Goal: Task Accomplishment & Management: Manage account settings

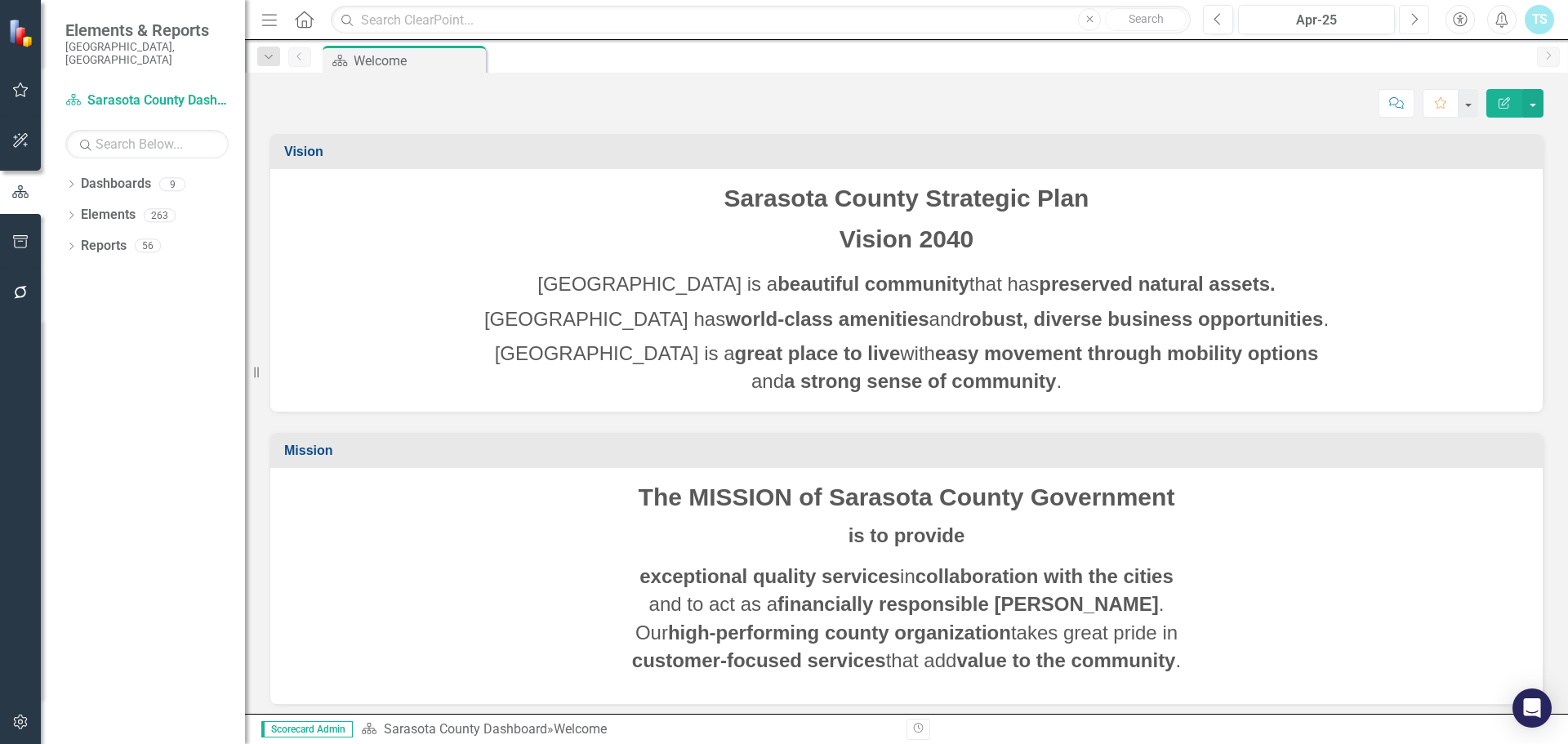
click at [1413, 22] on icon "Next" at bounding box center [1414, 19] width 9 height 14
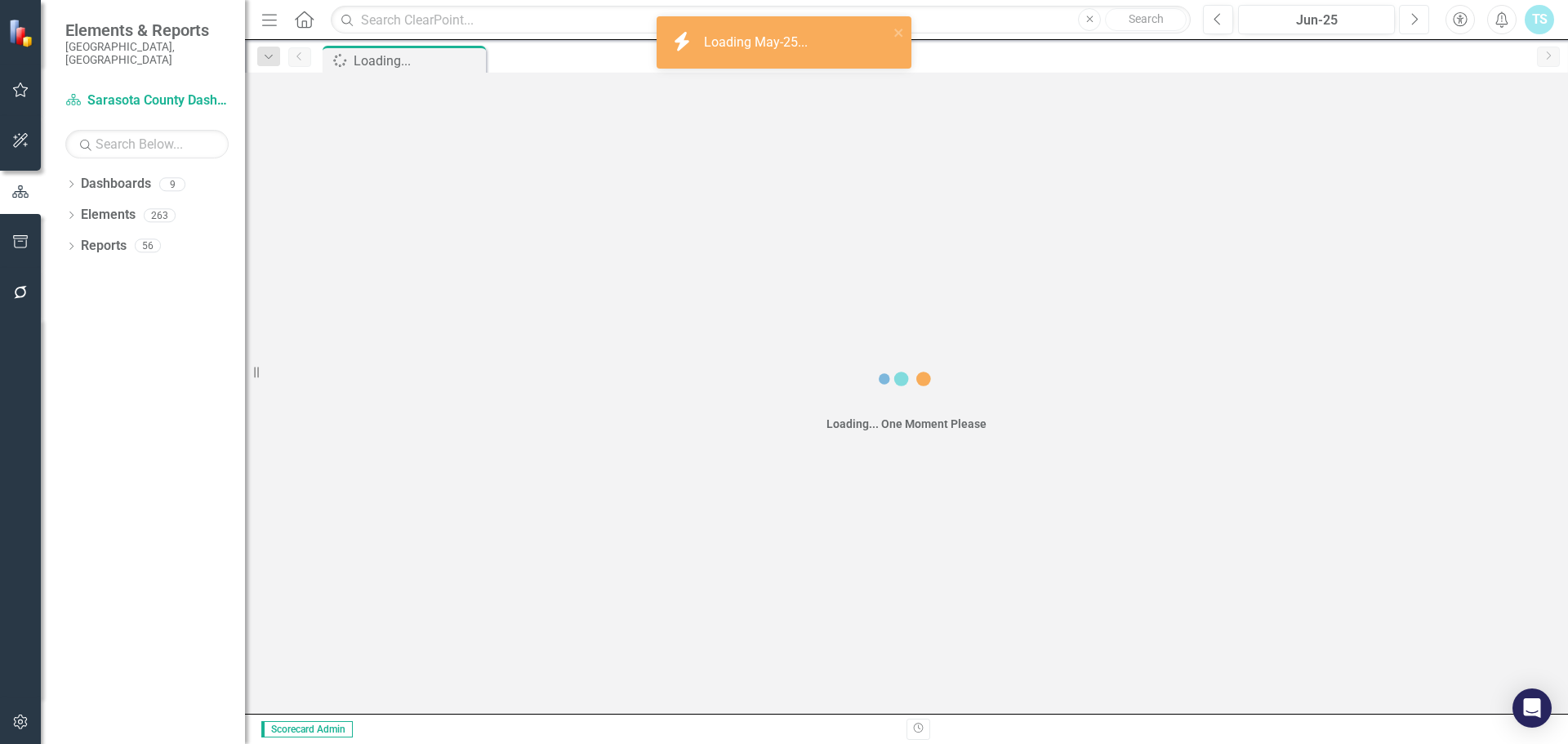
click at [1413, 22] on icon "Next" at bounding box center [1414, 19] width 9 height 14
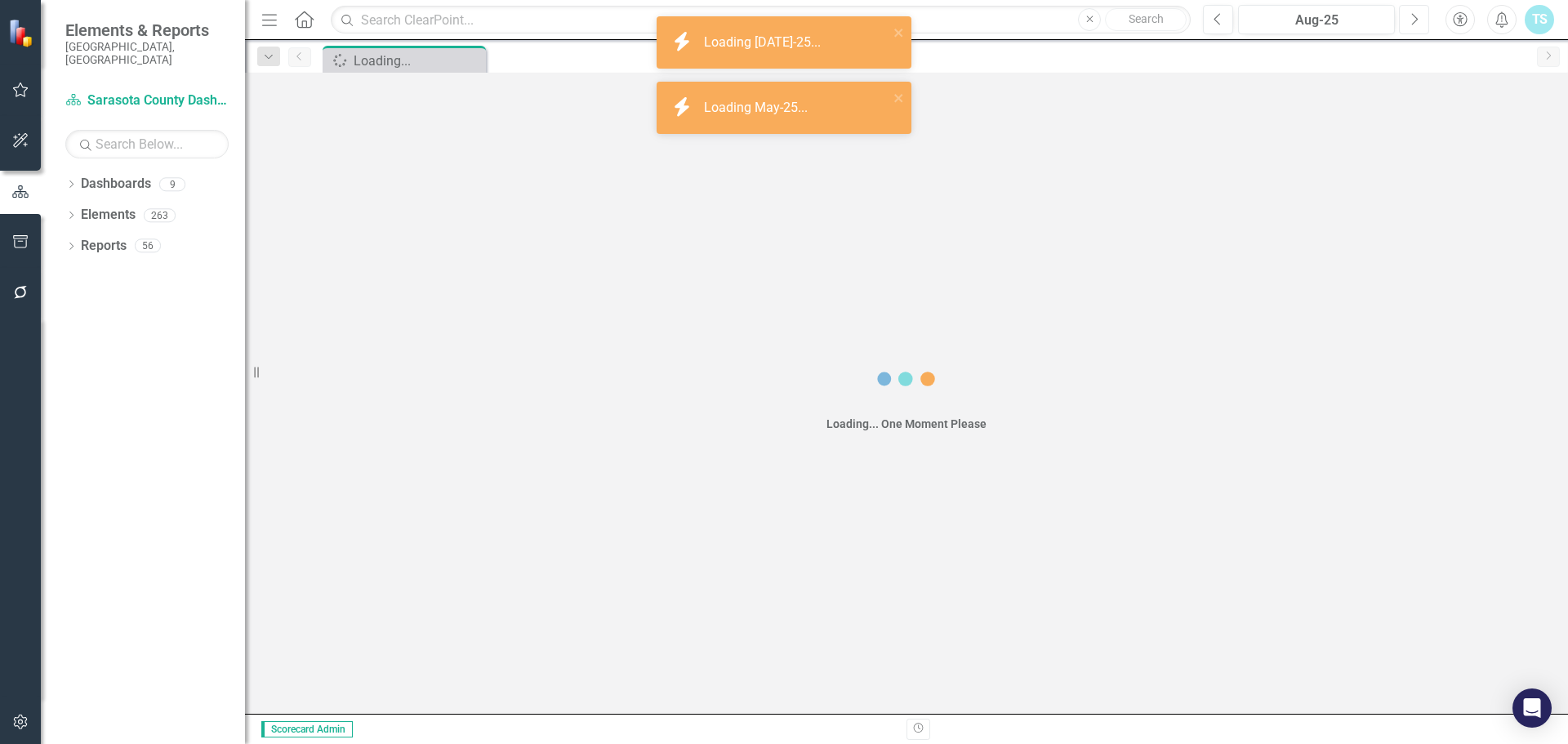
click at [1413, 22] on icon "Next" at bounding box center [1414, 19] width 9 height 14
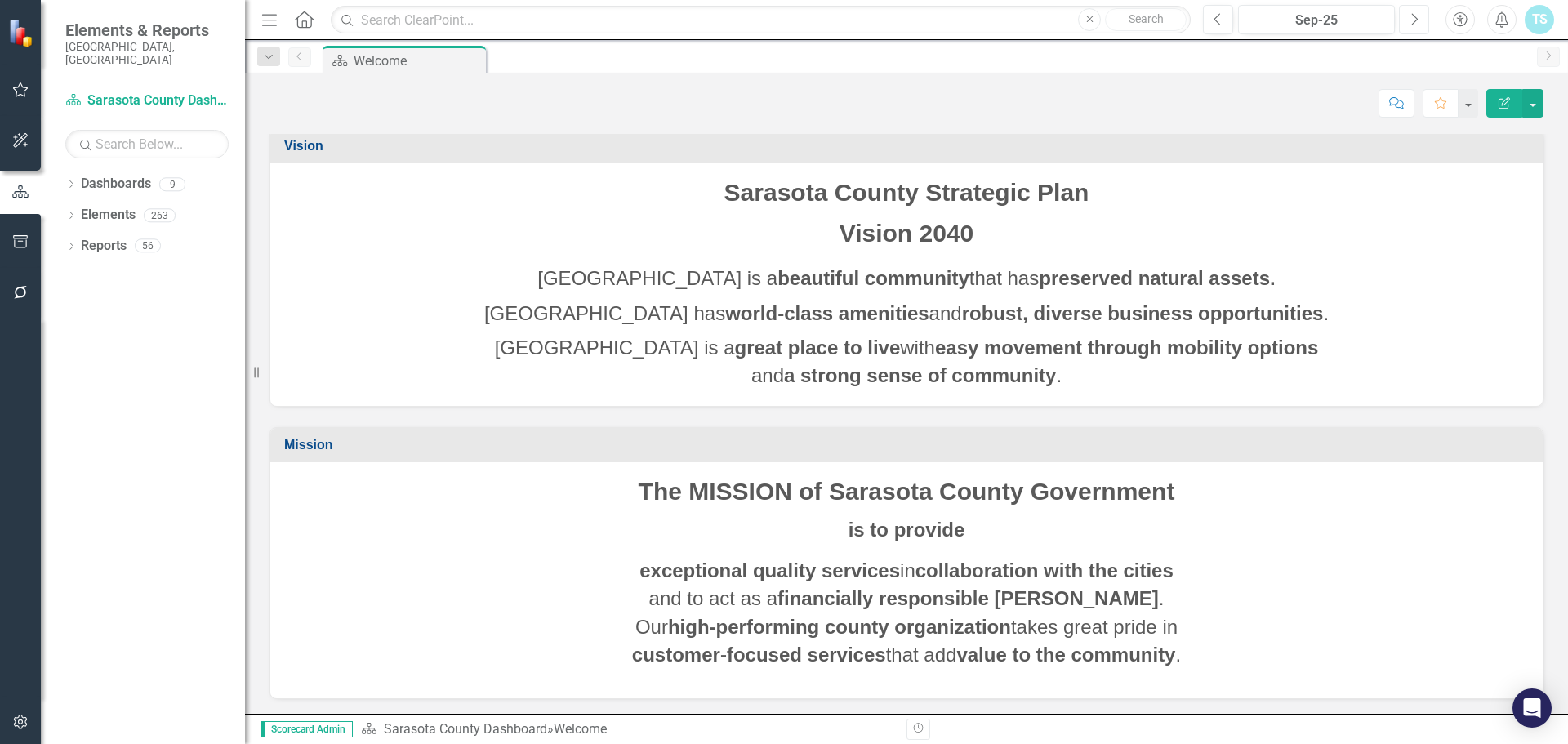
scroll to position [8, 0]
click at [81, 174] on link "Dashboards" at bounding box center [115, 184] width 70 height 19
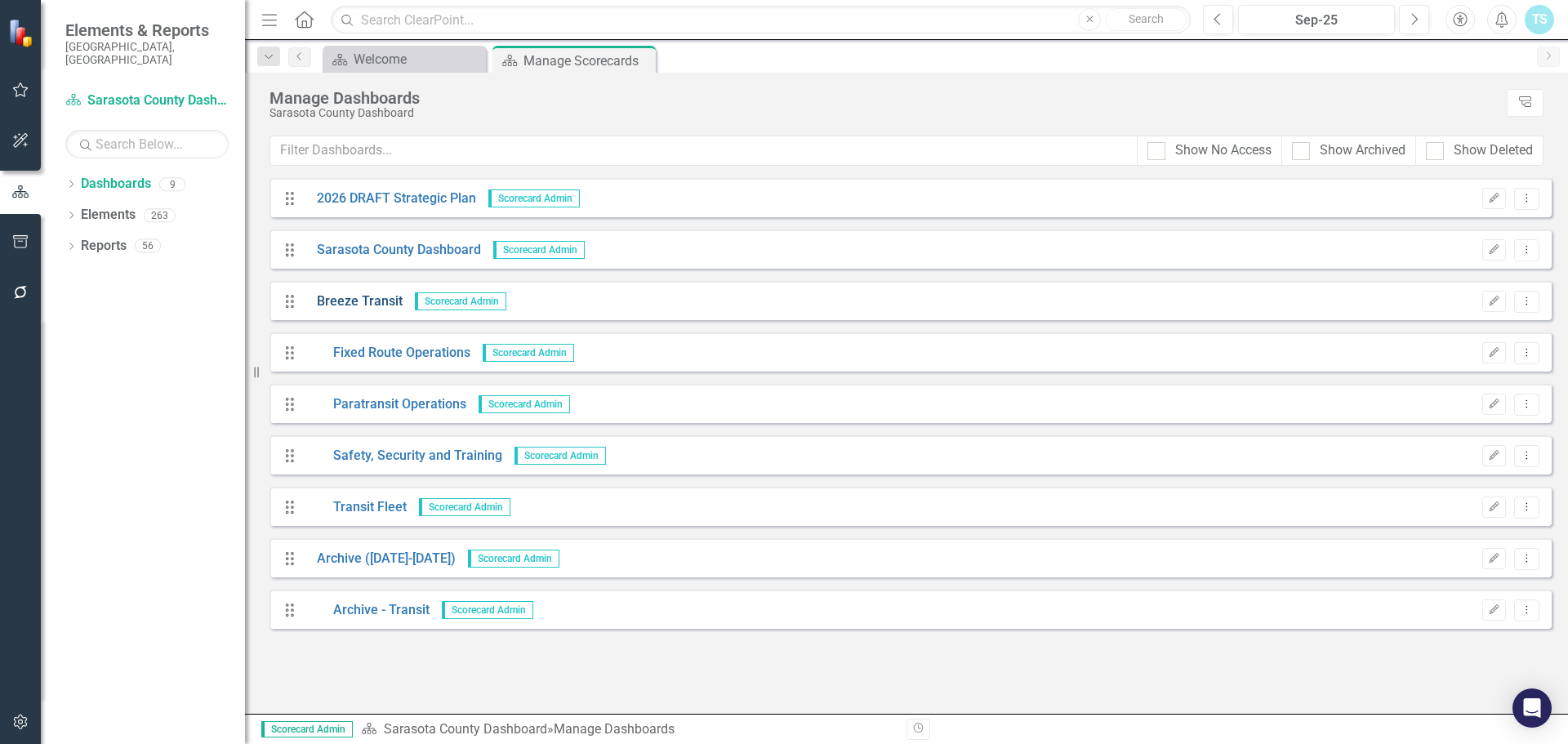
click at [343, 296] on link "Breeze Transit" at bounding box center [354, 302] width 98 height 19
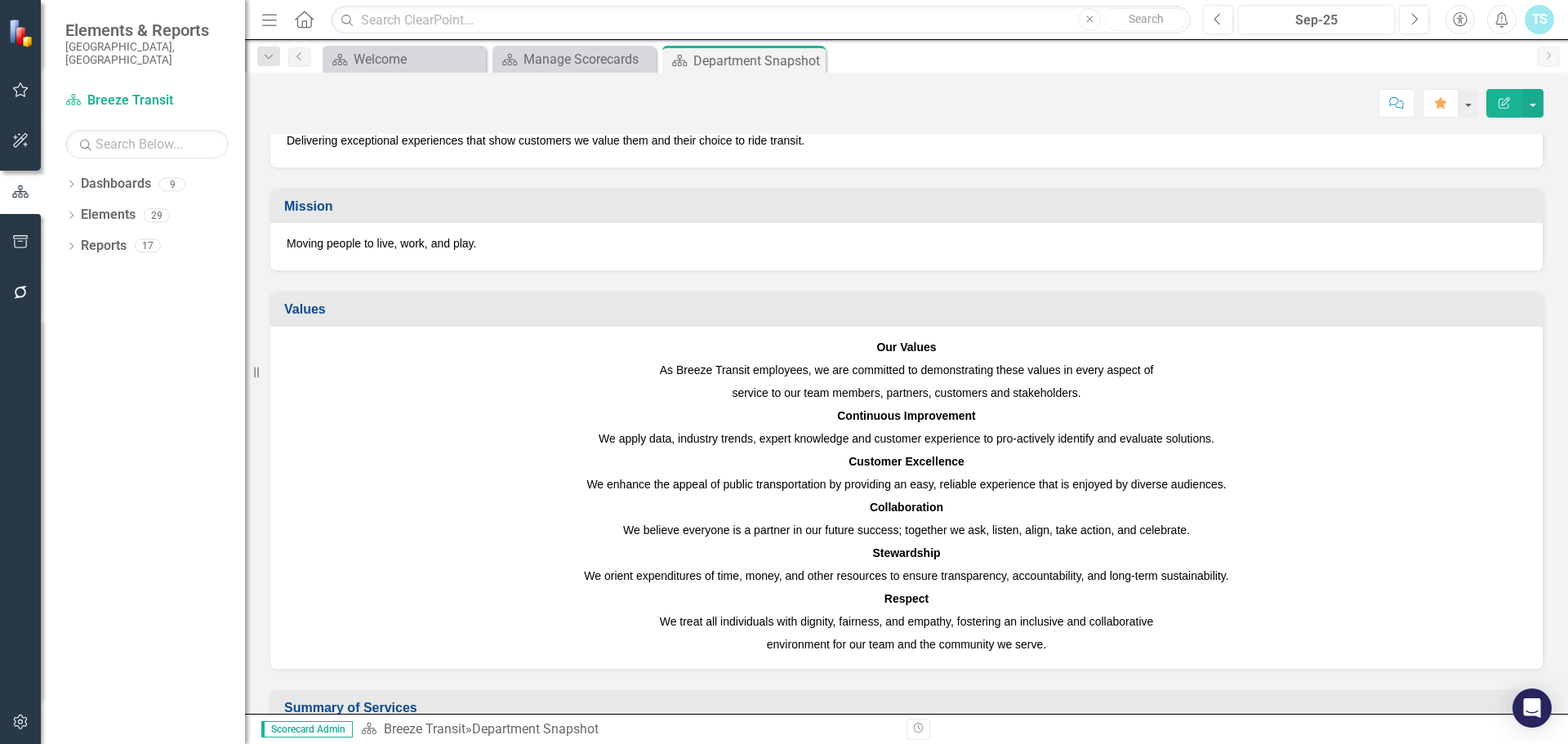
scroll to position [490, 0]
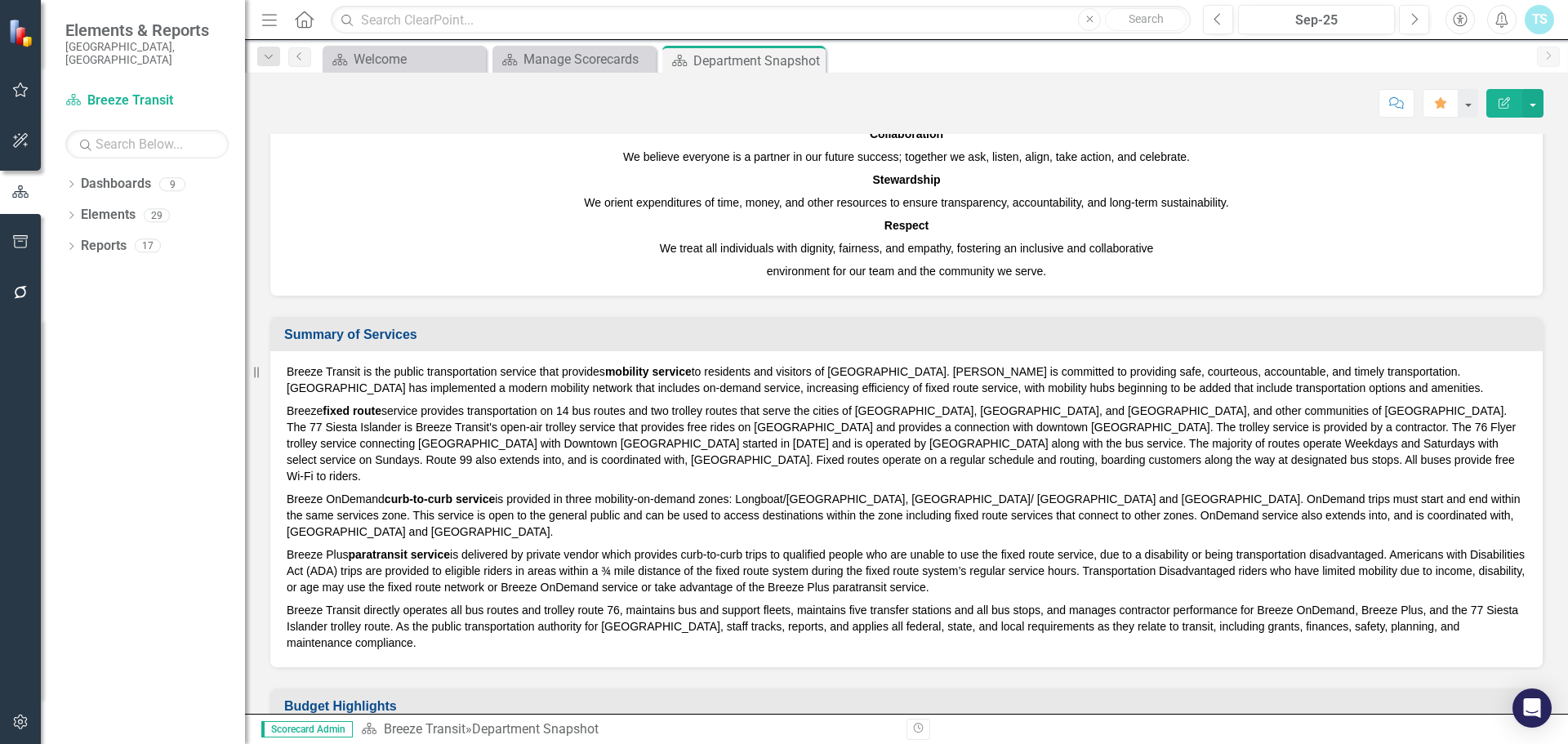
click at [713, 459] on p "Breeze fixed route service provides transportation on 14 bus routes and two tro…" at bounding box center [906, 443] width 1239 height 88
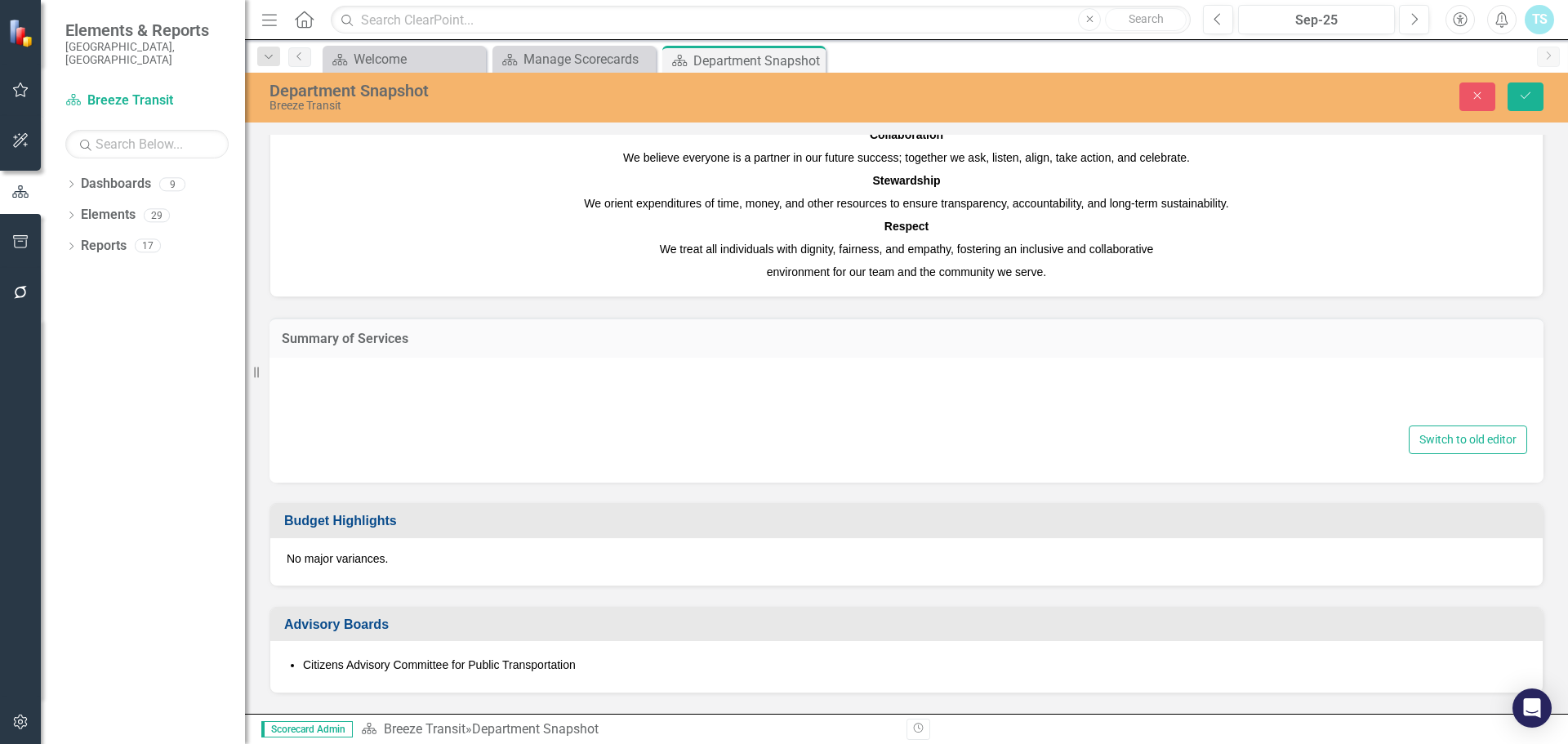
type textarea "<p>Breeze Transit is the public transportation service that provides <strong>mo…"
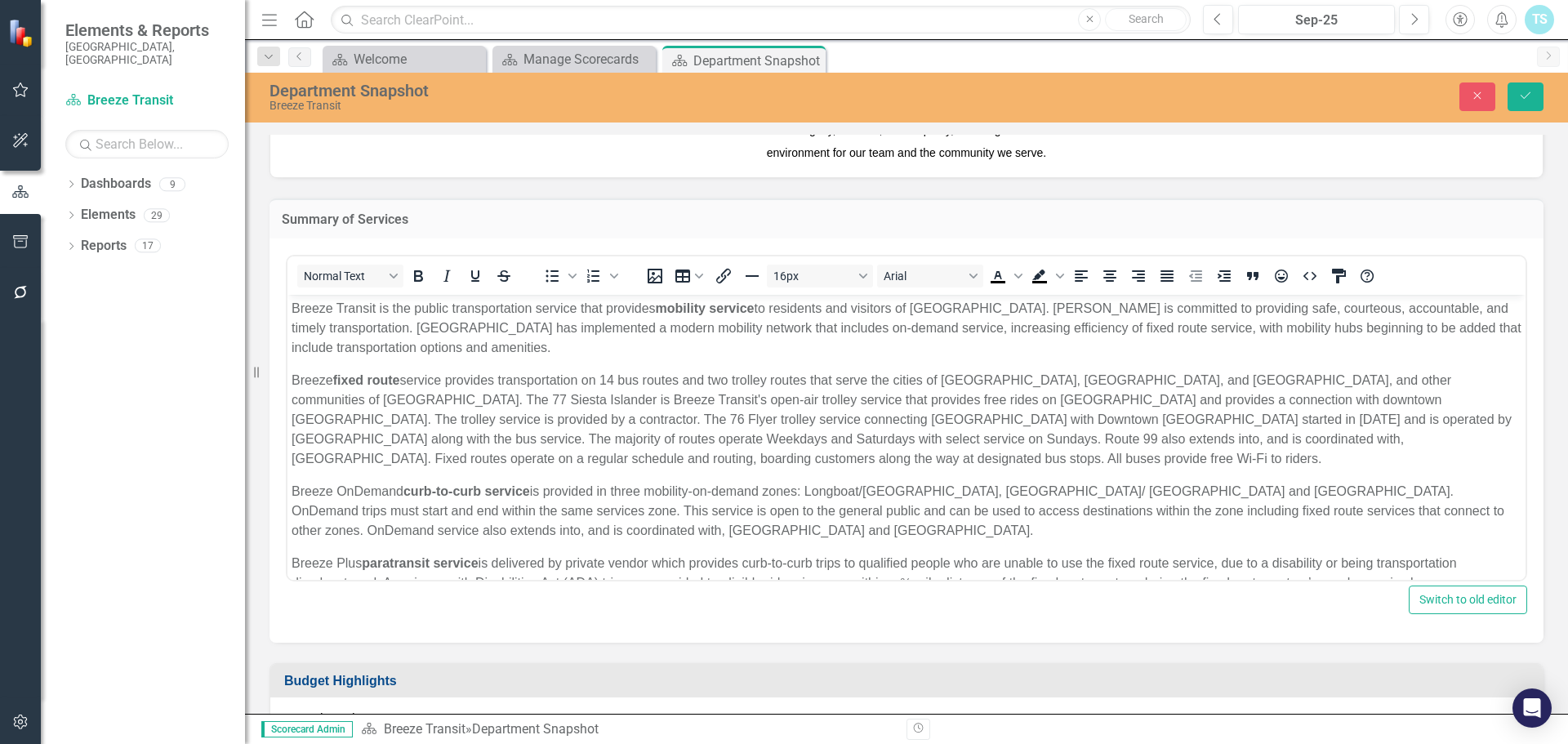
scroll to position [571, 0]
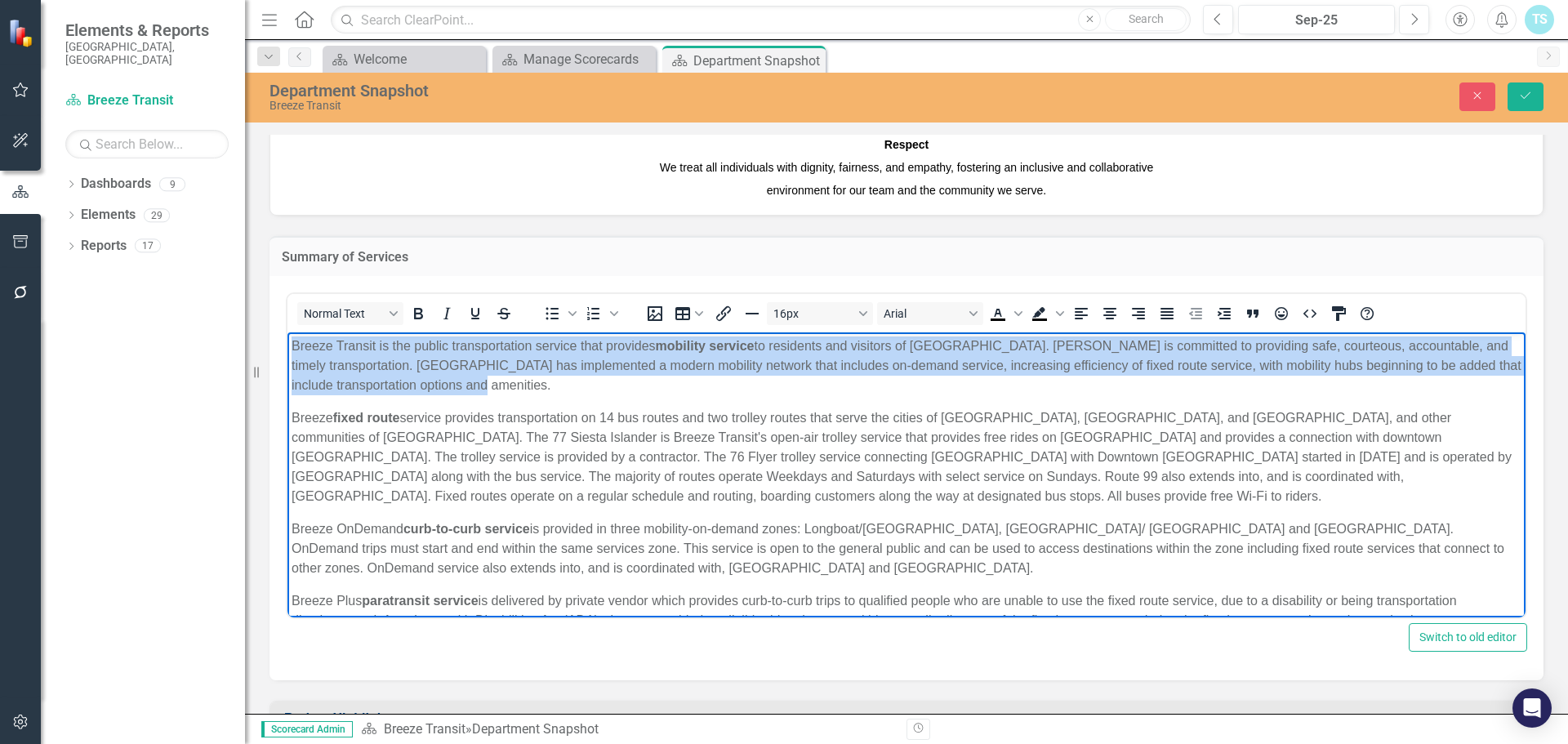
drag, startPoint x: 454, startPoint y: 380, endPoint x: 557, endPoint y: 657, distance: 295.5
click at [288, 332] on html "Breeze Transit is the public transportation service that provides mobility serv…" at bounding box center [906, 545] width 1238 height 426
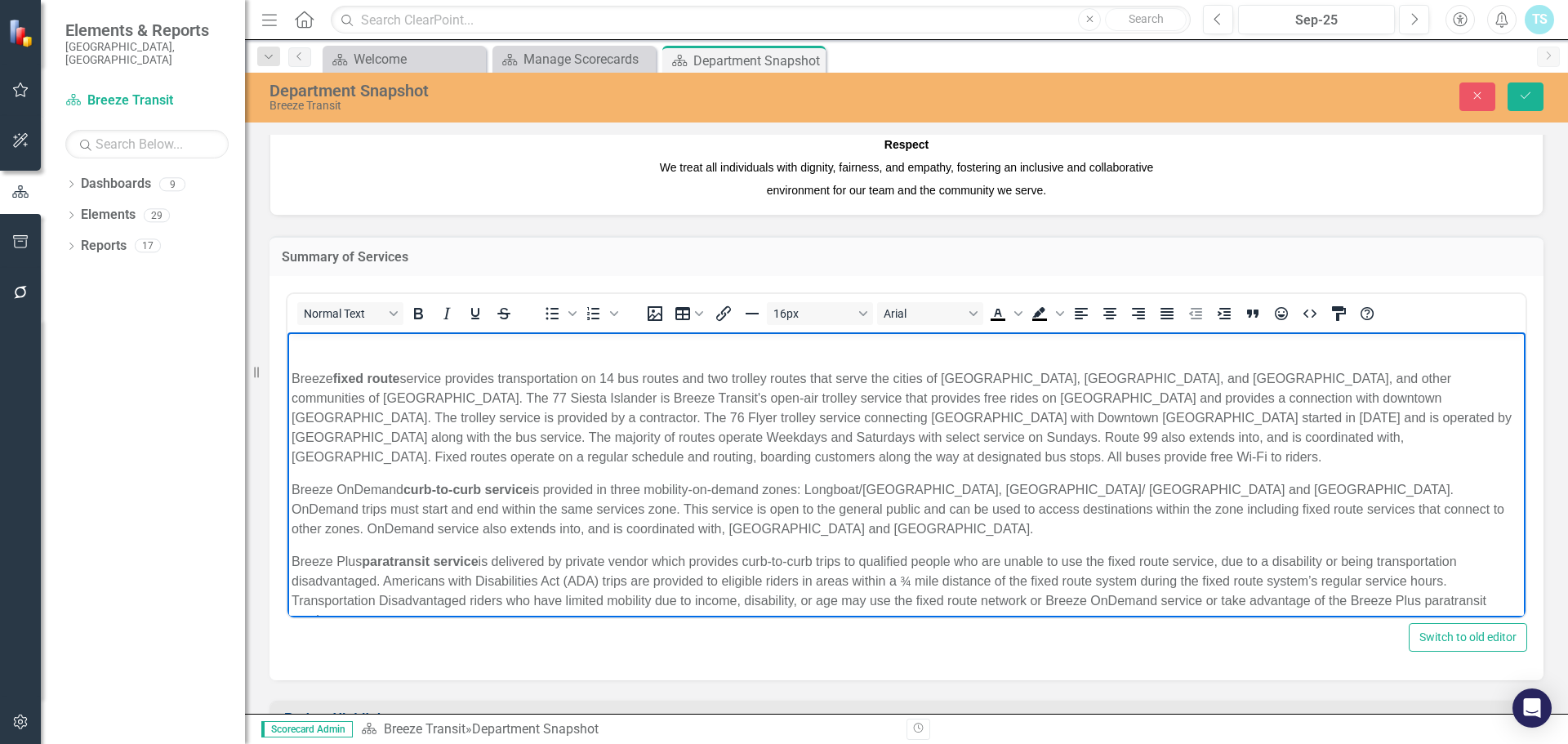
click at [295, 345] on p "Rich Text Area. Press ALT-0 for help." at bounding box center [906, 345] width 1229 height 19
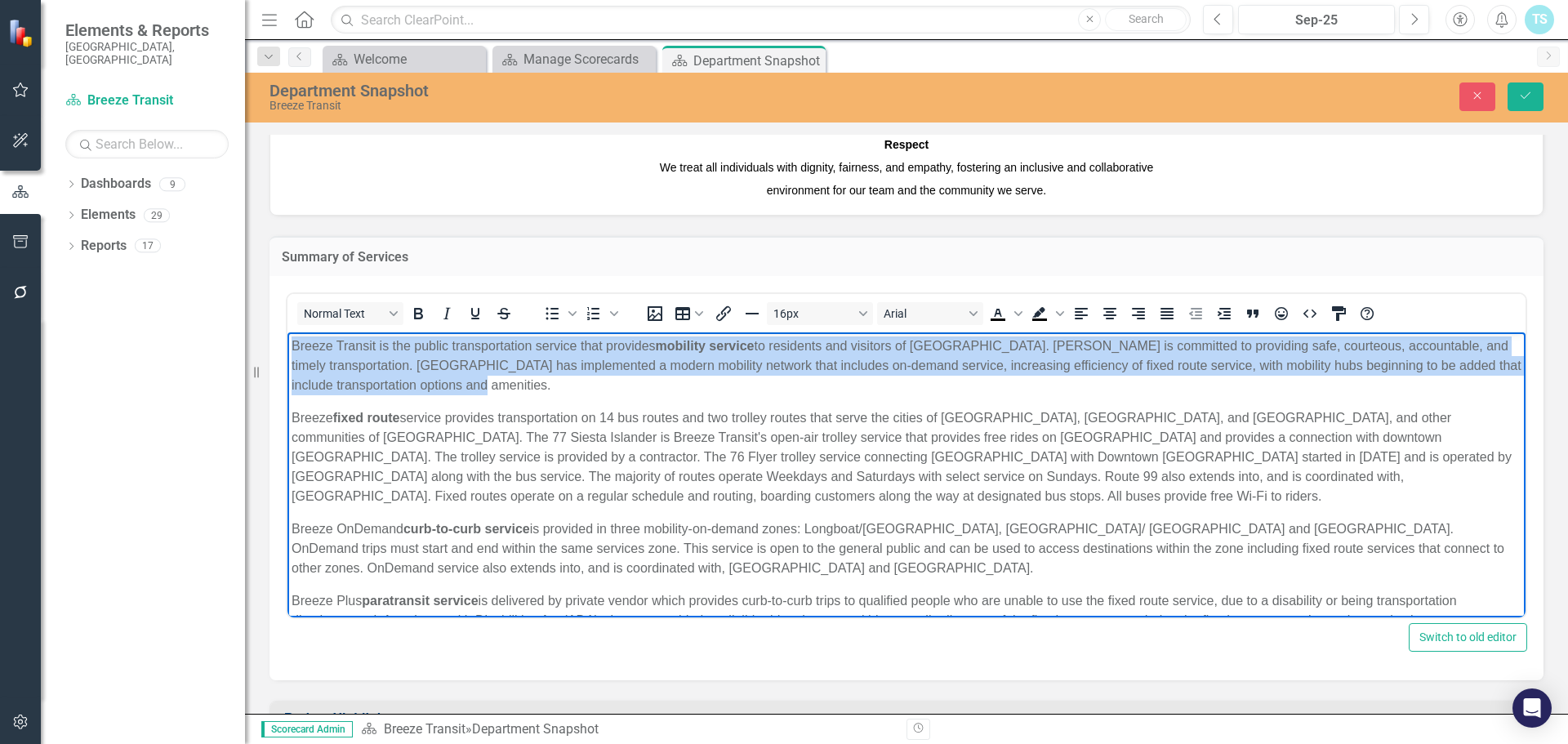
click at [637, 376] on p "Breeze Transit is the public transportation service that provides mobility serv…" at bounding box center [906, 364] width 1229 height 58
drag, startPoint x: 523, startPoint y: 382, endPoint x: 538, endPoint y: 632, distance: 250.4
click at [288, 332] on html "Breeze Transit is the public transportation service that provides mobility serv…" at bounding box center [906, 545] width 1238 height 426
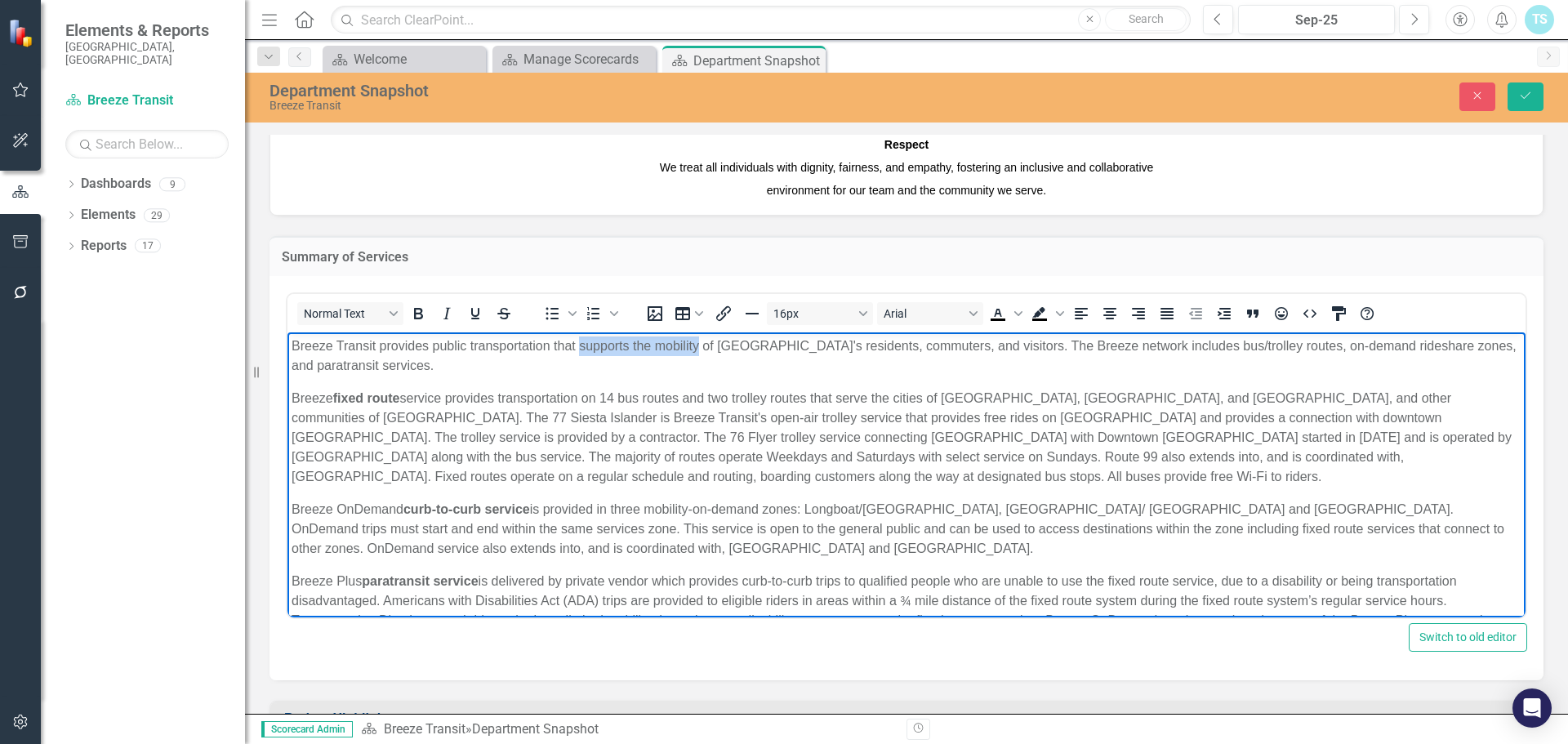
drag, startPoint x: 578, startPoint y: 343, endPoint x: 698, endPoint y: 341, distance: 120.0
click at [698, 341] on p "Breeze Transit provides public transportation that supports the mobility of [GE…" at bounding box center [906, 355] width 1229 height 39
click at [757, 369] on p "Breeze Transit provides public transportation that supports the mobility of [GE…" at bounding box center [906, 355] width 1229 height 39
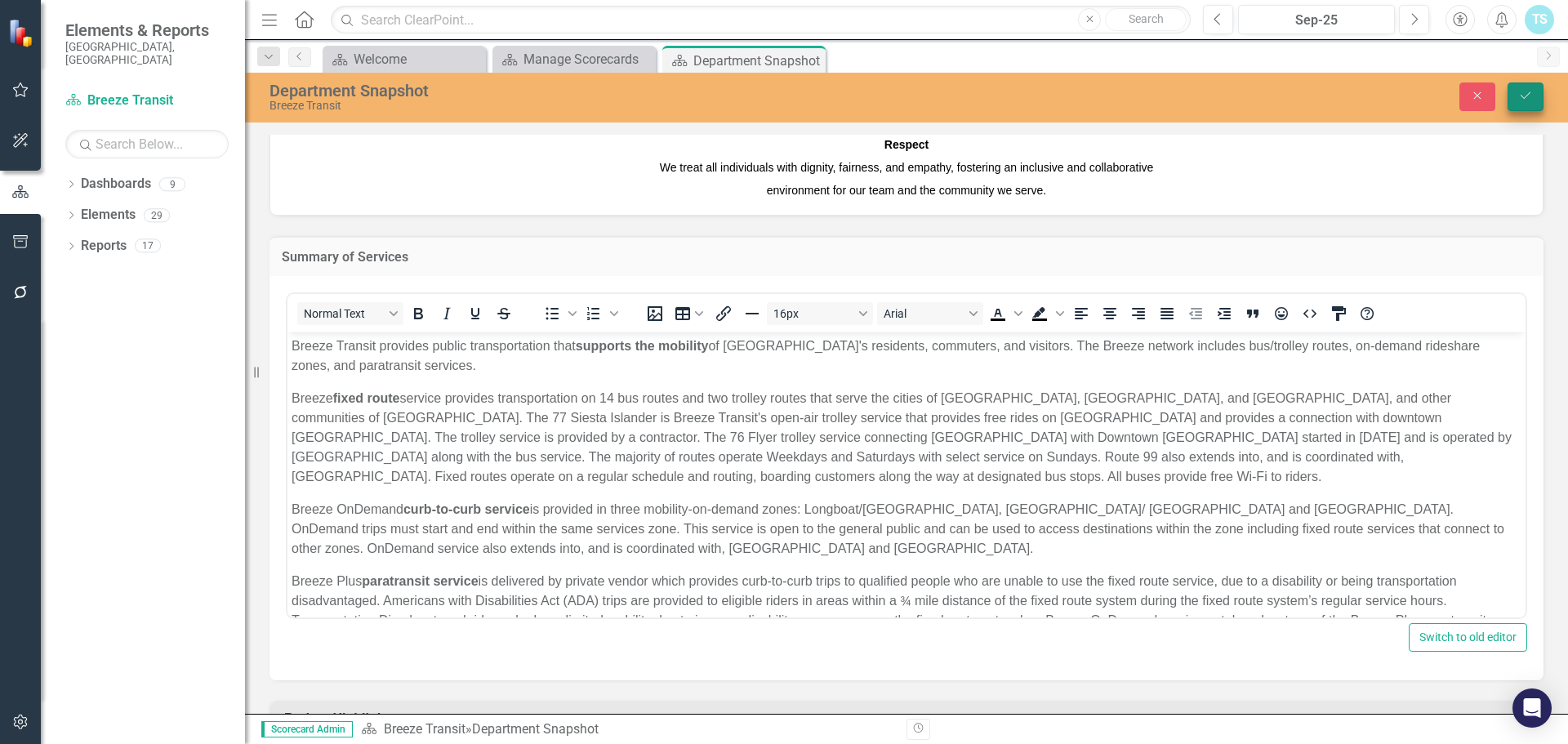
click at [1519, 98] on icon "Save" at bounding box center [1525, 96] width 14 height 12
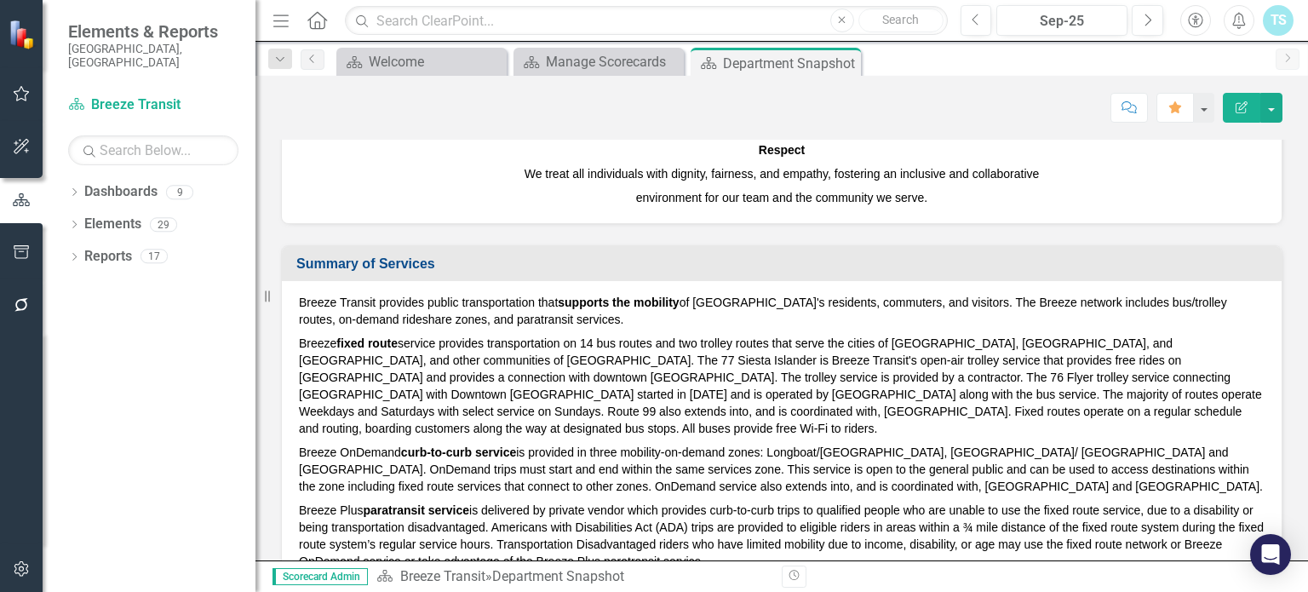
click at [895, 105] on div "Score: N/A Sep-25 Completed Comment Favorite Edit Report" at bounding box center [781, 107] width 1001 height 29
drag, startPoint x: 520, startPoint y: 218, endPoint x: 538, endPoint y: 247, distance: 34.0
click at [520, 218] on div "Our Values As Breeze Transit employees, we are committed to demonstrating these…" at bounding box center [782, 44] width 1000 height 357
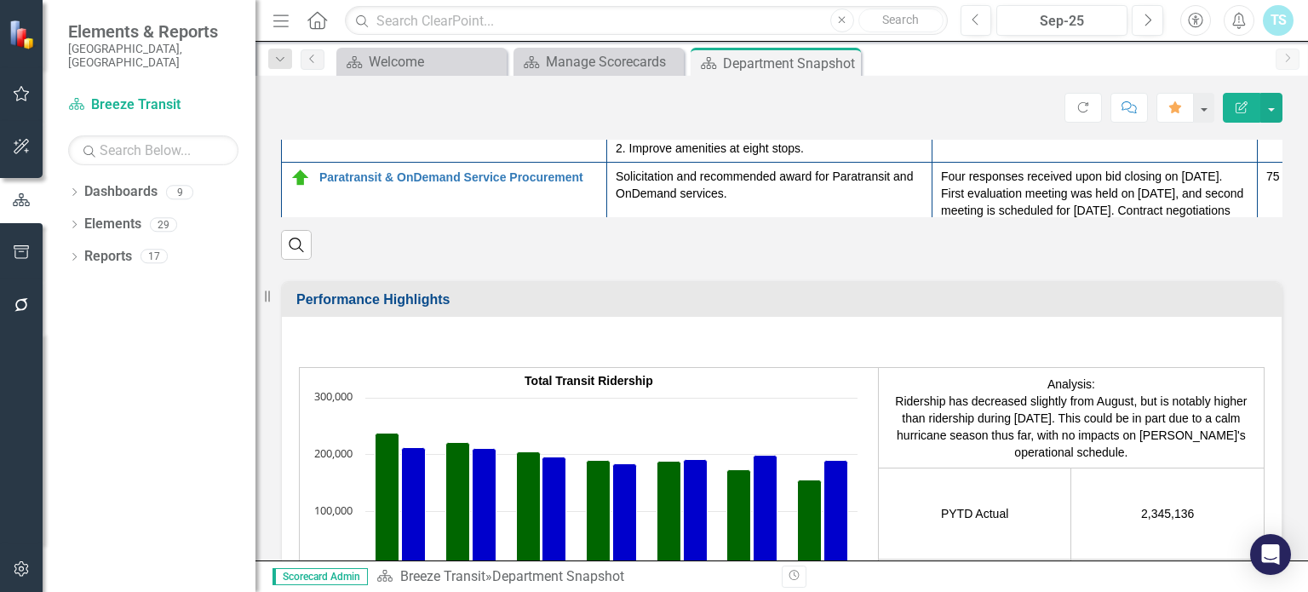
scroll to position [2725, 0]
